Goal: Task Accomplishment & Management: Manage account settings

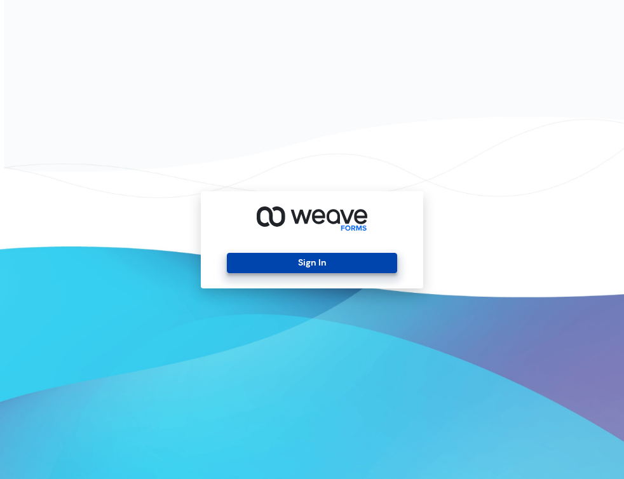
drag, startPoint x: 224, startPoint y: 263, endPoint x: 238, endPoint y: 263, distance: 14.0
click at [228, 263] on div "Sign In" at bounding box center [312, 239] width 223 height 97
click at [247, 263] on button "Sign In" at bounding box center [312, 263] width 170 height 20
